Goal: Transaction & Acquisition: Download file/media

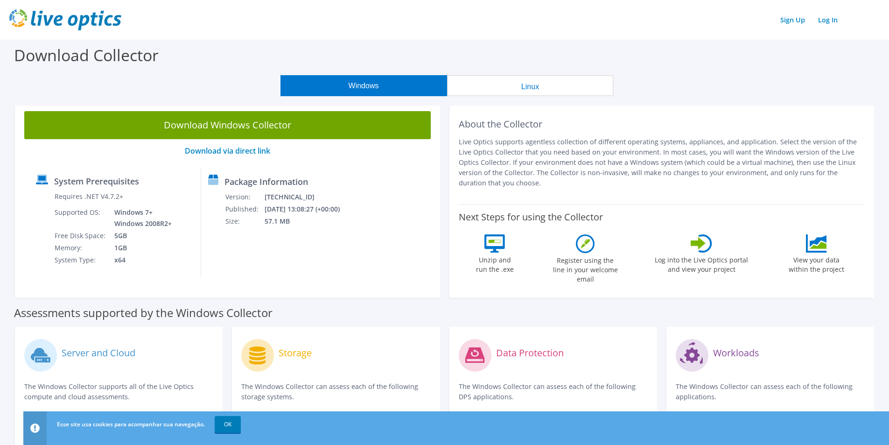
click at [541, 88] on button "Linux" at bounding box center [530, 85] width 167 height 21
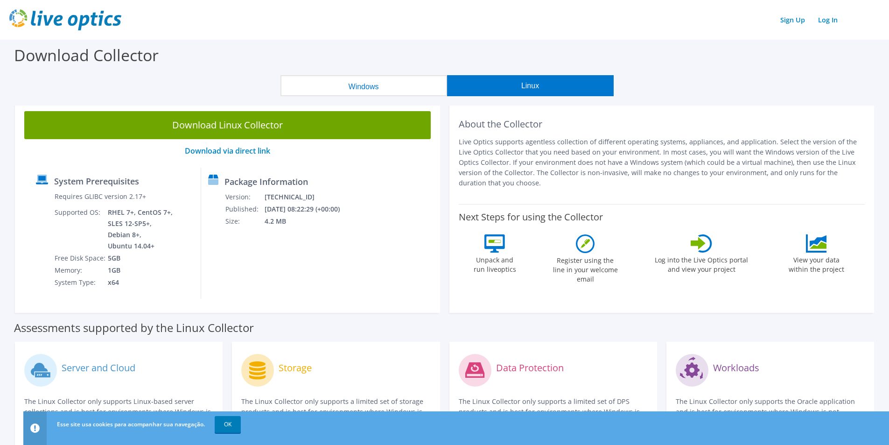
scroll to position [93, 0]
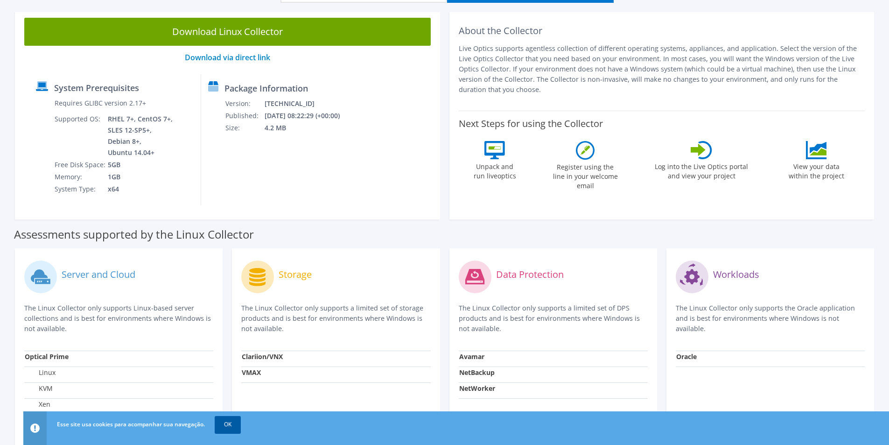
click at [233, 425] on link "OK" at bounding box center [228, 424] width 26 height 17
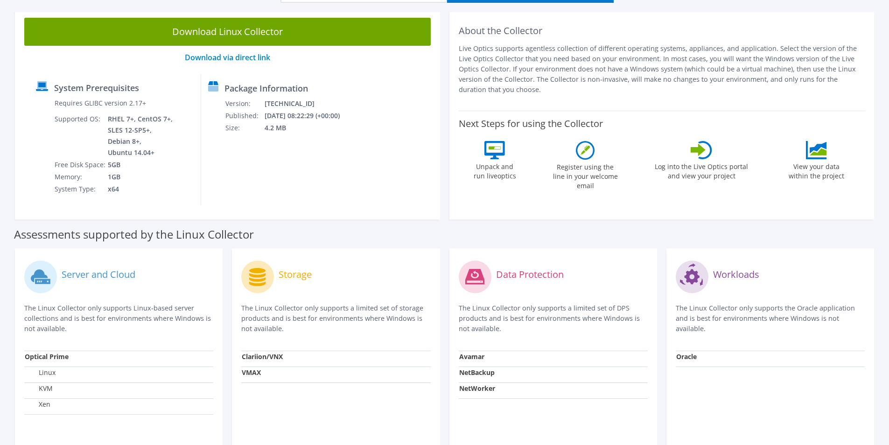
scroll to position [0, 0]
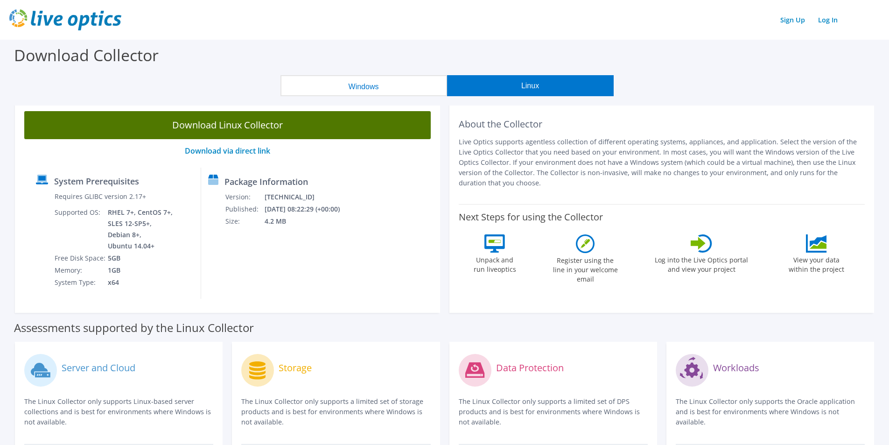
click at [178, 125] on link "Download Linux Collector" at bounding box center [227, 125] width 406 height 28
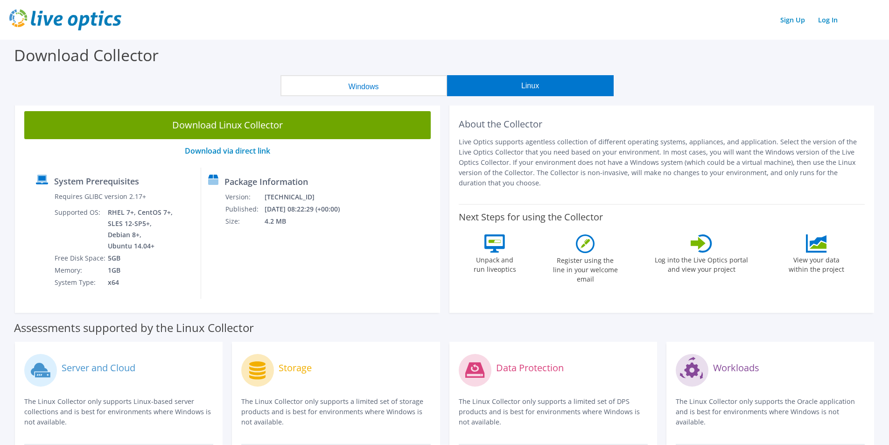
click at [368, 87] on button "Windows" at bounding box center [363, 85] width 167 height 21
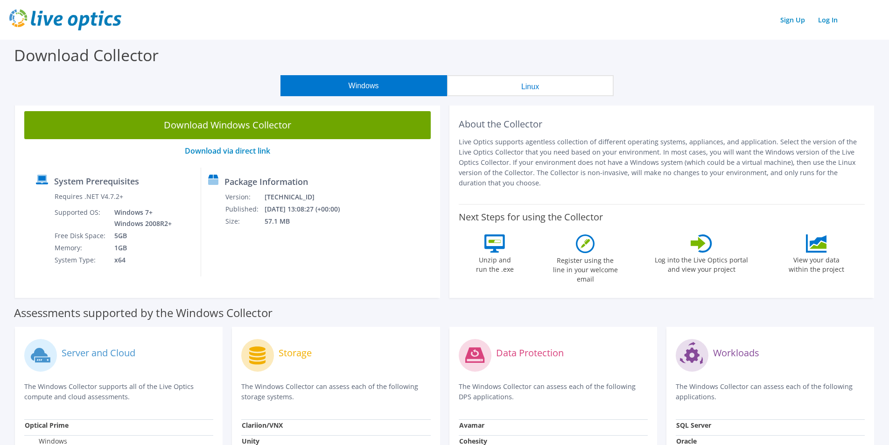
click at [339, 85] on button "Windows" at bounding box center [363, 85] width 167 height 21
drag, startPoint x: 56, startPoint y: 196, endPoint x: 124, endPoint y: 206, distance: 67.9
click at [122, 198] on div "Requires .NET V4.7.2+ Supported OS: Windows 7+ Windows 2008R2+ Free Disk Space:…" at bounding box center [105, 228] width 138 height 76
drag, startPoint x: 116, startPoint y: 223, endPoint x: 181, endPoint y: 224, distance: 65.3
click at [181, 224] on div "System Prerequisites Requires .NET V4.7.2+ Supported OS: Windows 7+ Windows 200…" at bounding box center [115, 221] width 172 height 109
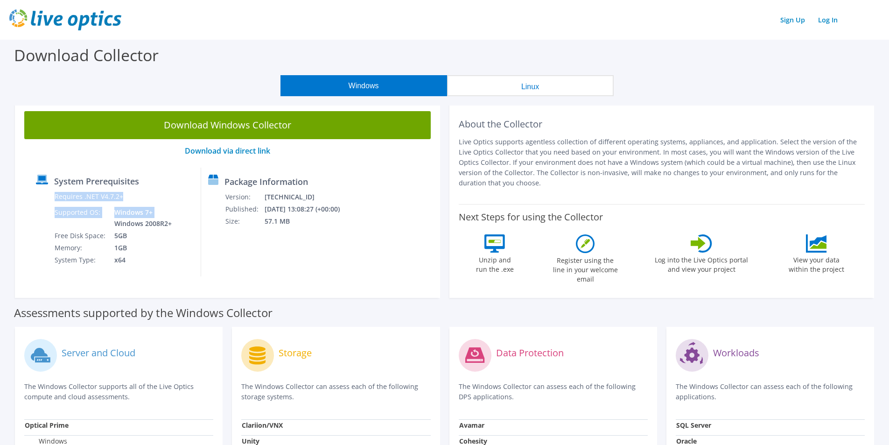
click at [163, 256] on td "x64" at bounding box center [140, 260] width 66 height 12
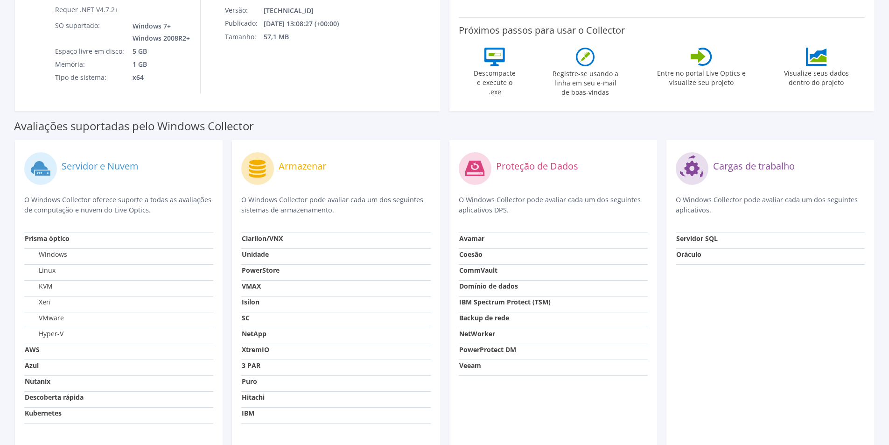
scroll to position [233, 0]
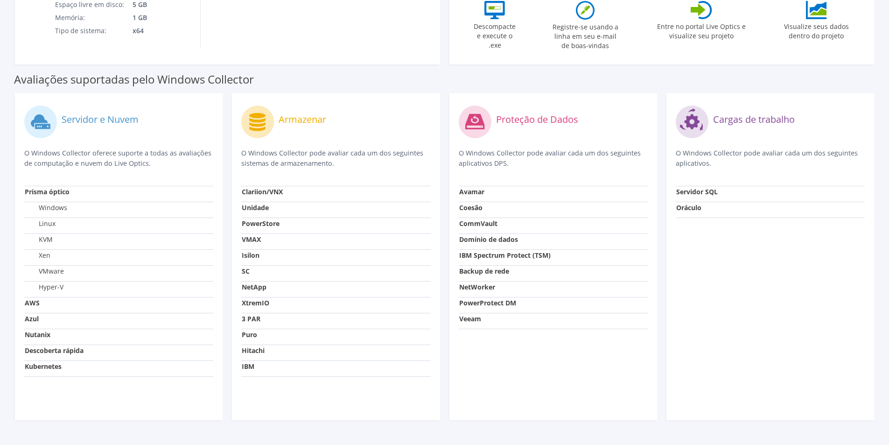
click at [76, 350] on font "Descoberta rápida" at bounding box center [54, 350] width 59 height 9
drag, startPoint x: 54, startPoint y: 237, endPoint x: 35, endPoint y: 237, distance: 19.1
click at [35, 237] on td "KVM" at bounding box center [118, 241] width 189 height 16
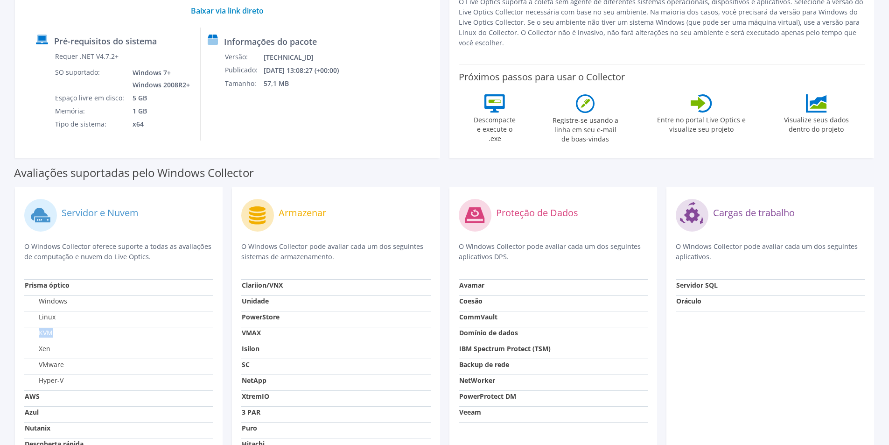
scroll to position [47, 0]
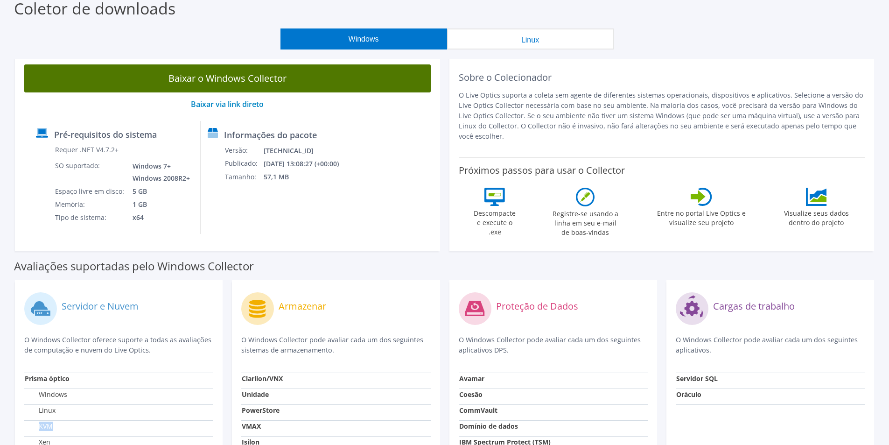
click at [221, 86] on link "Baixar o Windows Collector" at bounding box center [227, 78] width 406 height 28
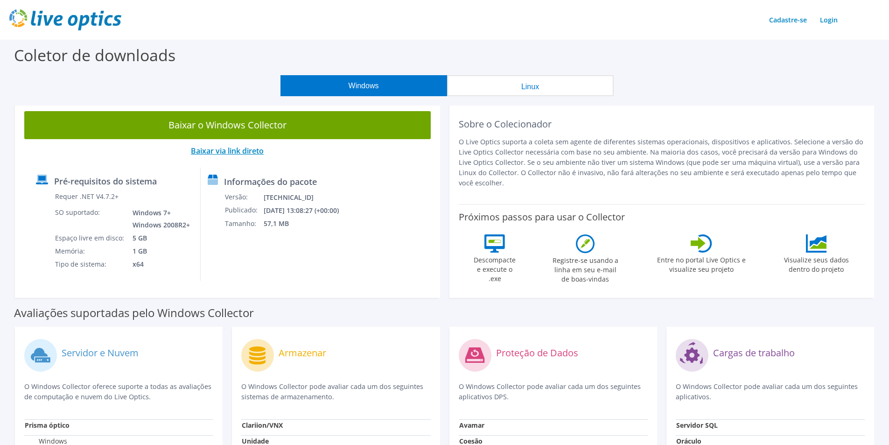
click at [229, 150] on font "Baixar via link direto" at bounding box center [227, 151] width 73 height 10
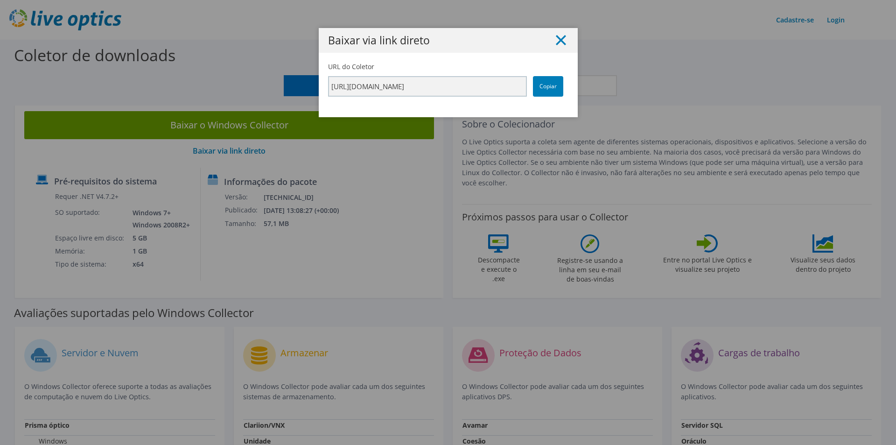
click at [560, 37] on line at bounding box center [560, 39] width 9 height 9
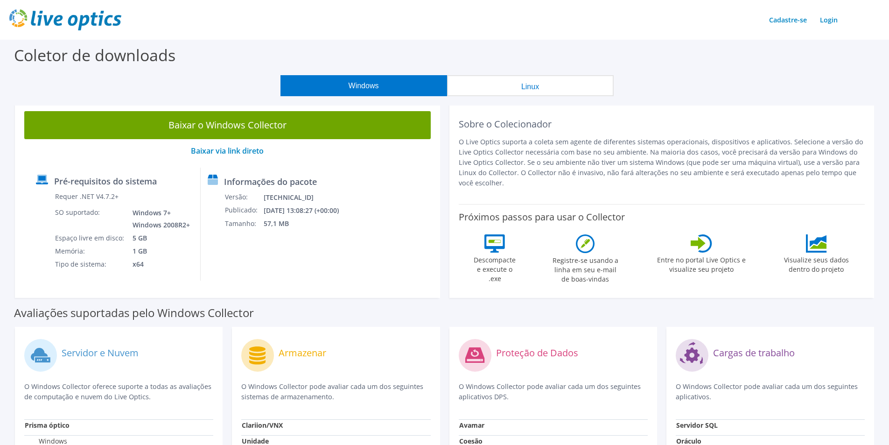
click at [403, 202] on div "Pré-requisitos do sistema Requer .NET V4.7.2+ SO suportado: Windows 7+ Windows …" at bounding box center [227, 223] width 397 height 113
